Goal: Task Accomplishment & Management: Manage account settings

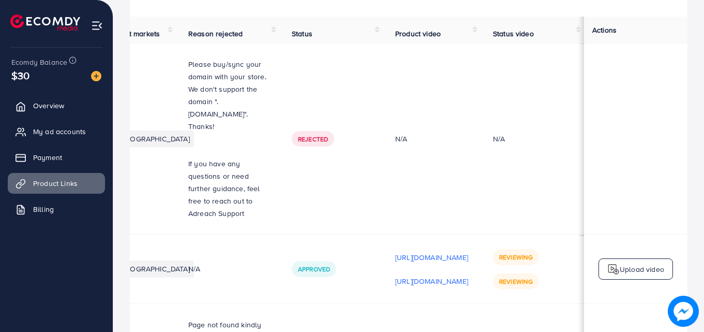
scroll to position [0, 262]
click at [43, 202] on link "Billing" at bounding box center [56, 209] width 97 height 21
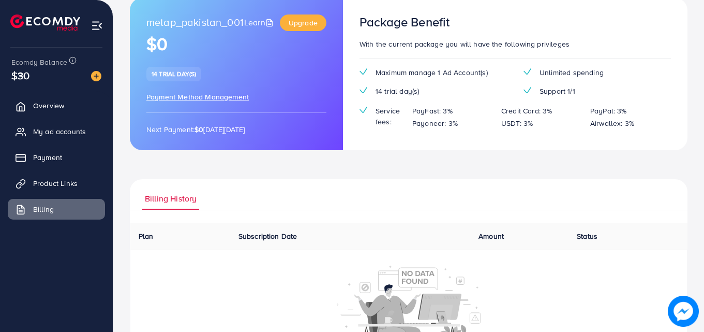
scroll to position [63, 0]
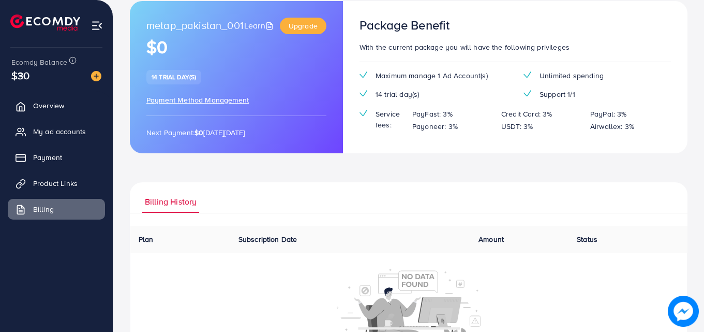
click at [191, 102] on span "Payment Method Management" at bounding box center [197, 100] width 102 height 10
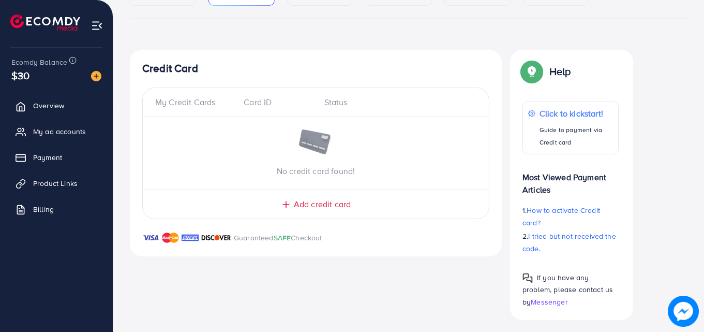
scroll to position [148, 0]
click at [51, 113] on link "Overview" at bounding box center [56, 105] width 97 height 21
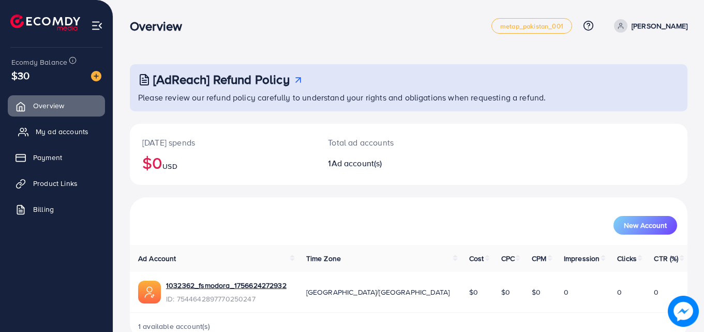
click at [68, 127] on span "My ad accounts" at bounding box center [62, 131] width 53 height 10
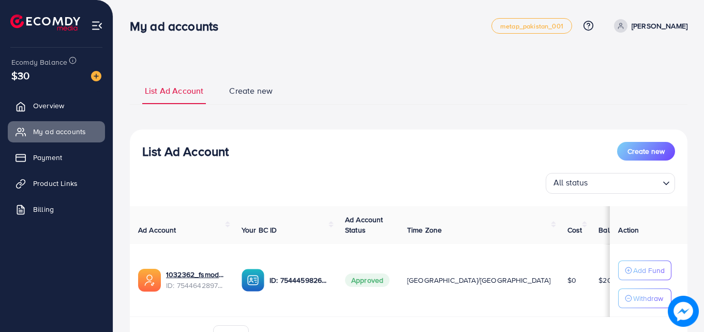
scroll to position [60, 0]
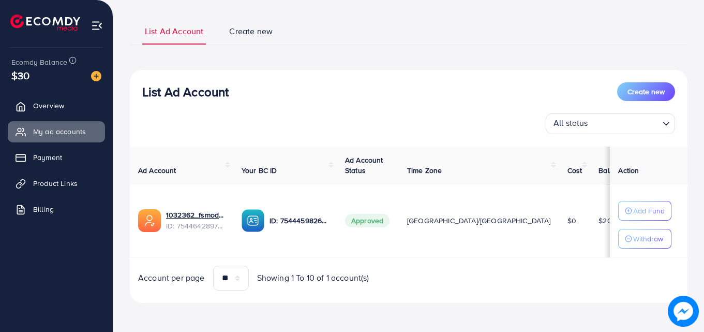
click at [264, 226] on img at bounding box center [253, 220] width 23 height 23
click at [214, 212] on link "1032362_fsmodora_1756624272932" at bounding box center [195, 215] width 59 height 10
click at [315, 222] on p "ID: 7544459826890375186" at bounding box center [299, 220] width 59 height 12
click at [633, 232] on p "Withdraw" at bounding box center [648, 238] width 30 height 12
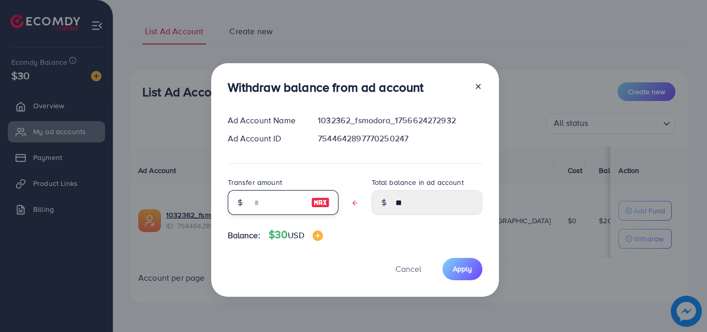
click at [263, 201] on input "text" at bounding box center [278, 202] width 52 height 25
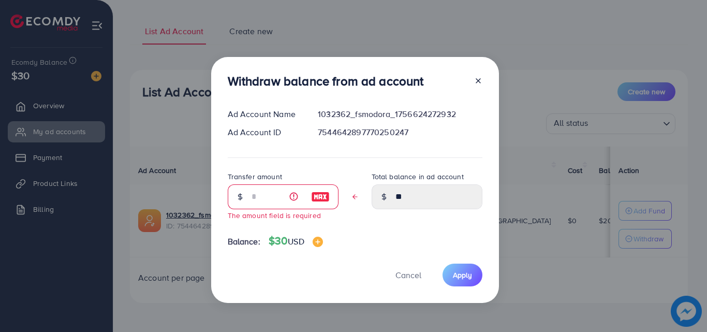
click at [529, 143] on div "Withdraw balance from ad account Ad Account Name 1032362_fsmodora_1756624272932…" at bounding box center [353, 166] width 707 height 332
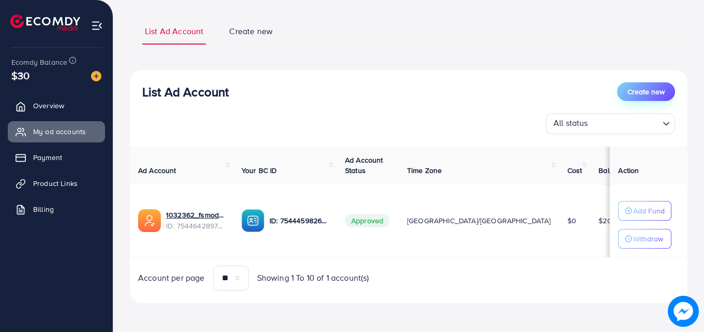
click at [663, 88] on span "Create new" at bounding box center [646, 91] width 37 height 10
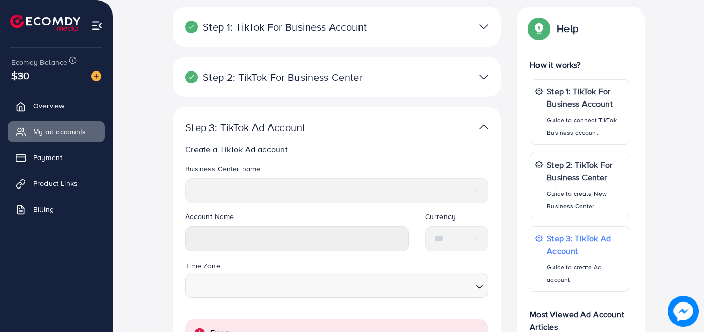
scroll to position [290, 0]
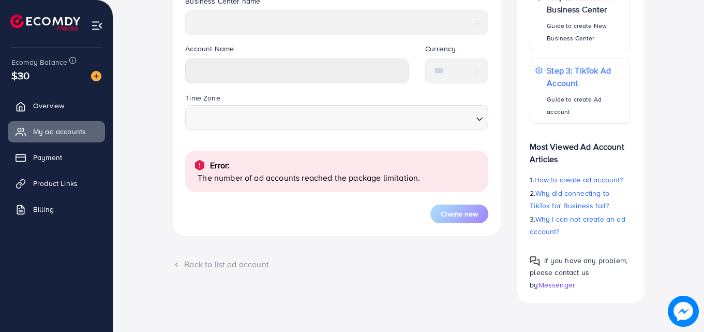
click at [227, 262] on div "Back to list ad account" at bounding box center [337, 264] width 328 height 12
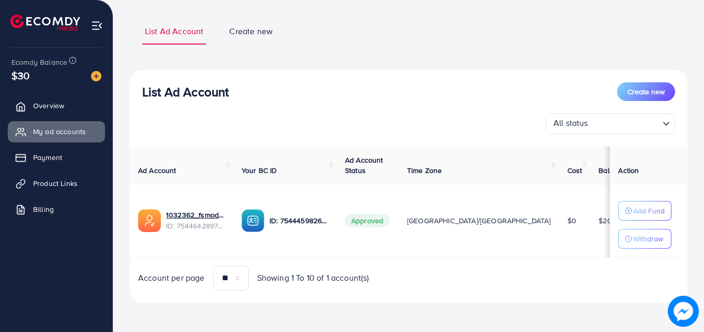
scroll to position [58, 0]
click at [239, 28] on span "Create new" at bounding box center [250, 32] width 43 height 12
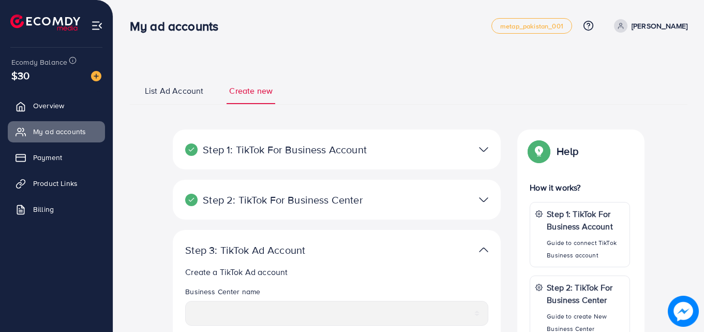
click at [170, 91] on span "List Ad Account" at bounding box center [174, 91] width 58 height 12
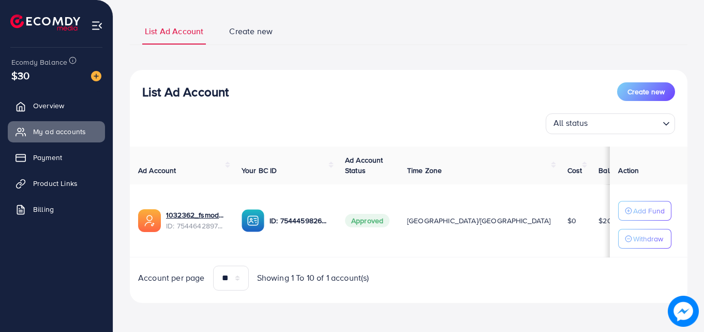
scroll to position [59, 0]
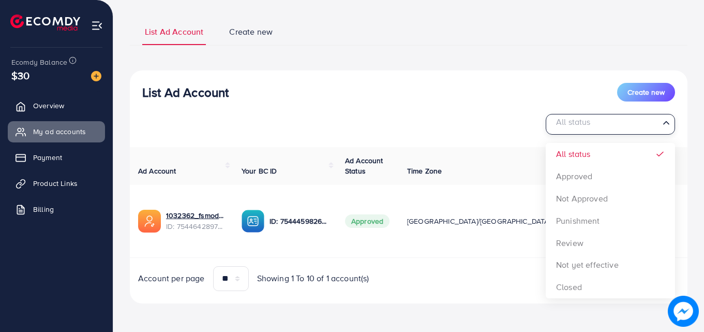
click at [638, 132] on div "All status Loading..." at bounding box center [610, 124] width 129 height 21
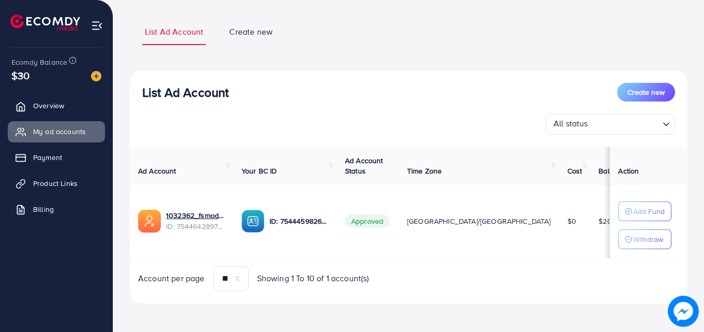
click at [445, 35] on ul "List Ad Account Create new" at bounding box center [409, 32] width 558 height 28
